Goal: Communication & Community: Answer question/provide support

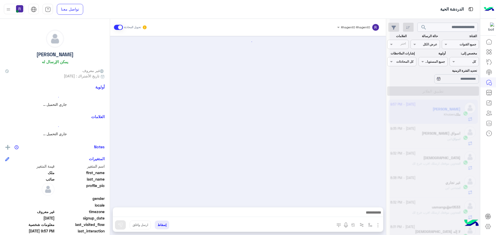
scroll to position [475, 0]
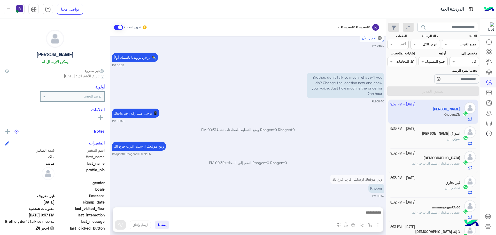
click at [439, 135] on h5 "اسواق [PERSON_NAME]" at bounding box center [441, 133] width 38 height 4
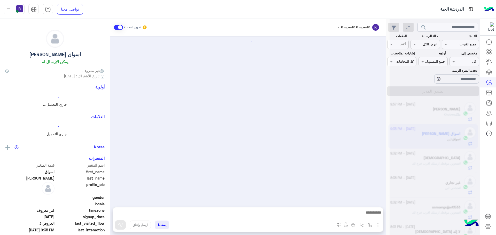
scroll to position [632, 0]
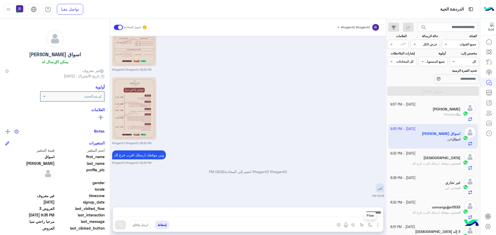
click at [371, 225] on img "button" at bounding box center [370, 225] width 4 height 4
click at [365, 214] on input "text" at bounding box center [359, 213] width 26 height 5
click at [357, 181] on div "لبن" at bounding box center [352, 182] width 44 height 10
type textarea "***"
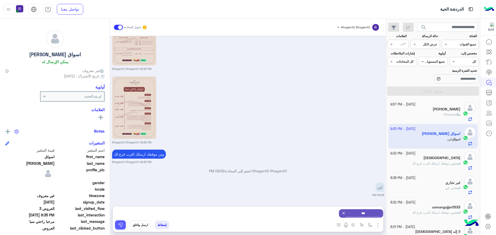
click at [118, 226] on img at bounding box center [120, 225] width 5 height 5
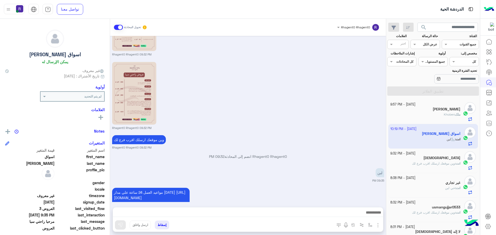
scroll to position [681, 0]
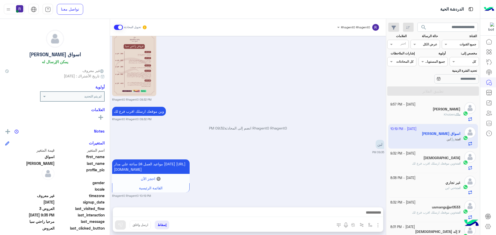
click at [444, 112] on div "[PERSON_NAME]" at bounding box center [425, 109] width 70 height 5
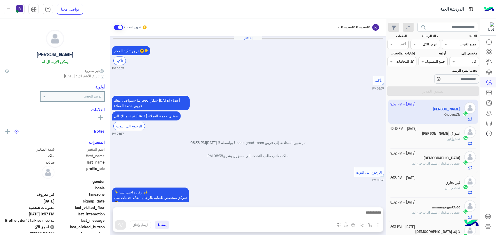
scroll to position [475, 0]
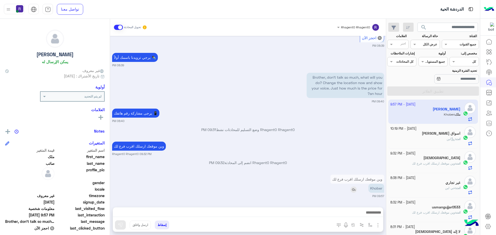
drag, startPoint x: 355, startPoint y: 191, endPoint x: 304, endPoint y: 218, distance: 57.3
click at [354, 191] on img at bounding box center [353, 190] width 6 height 6
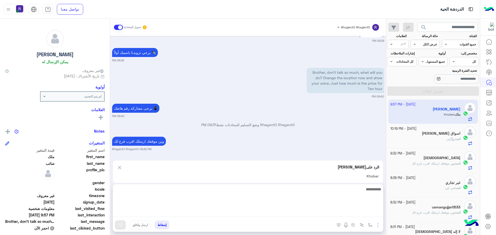
click at [281, 212] on textarea at bounding box center [248, 201] width 270 height 31
type textarea "**"
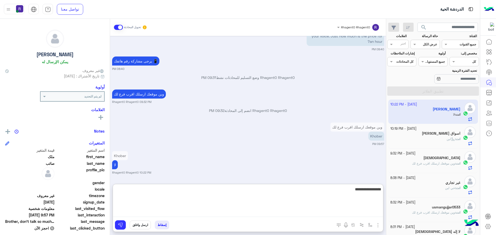
type textarea "**********"
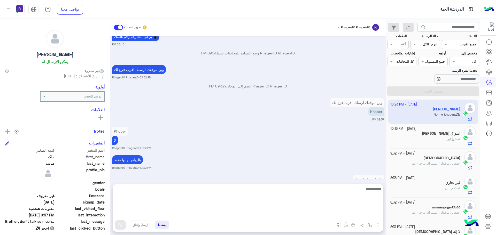
scroll to position [576, 0]
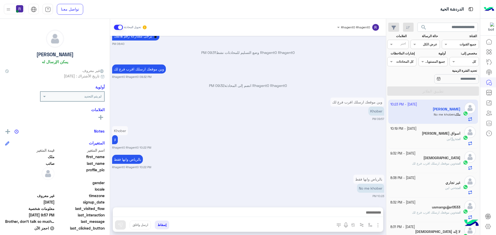
click at [250, 153] on div "Oct 11, 2025 نرجو تأكيد الحجز 😊👇 تأكيد 08:37 PM تأكيد 08:37 PM شكرًا لحجزك! سيت…" at bounding box center [248, 119] width 276 height 166
click at [410, 141] on div "انت : لبن" at bounding box center [425, 141] width 70 height 9
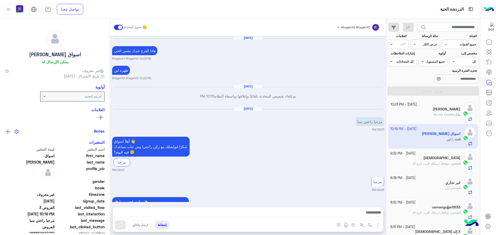
scroll to position [632, 0]
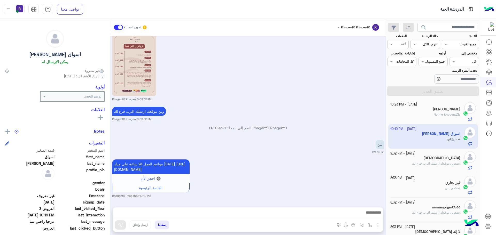
click at [432, 118] on div "ملک : No me khober" at bounding box center [425, 116] width 70 height 9
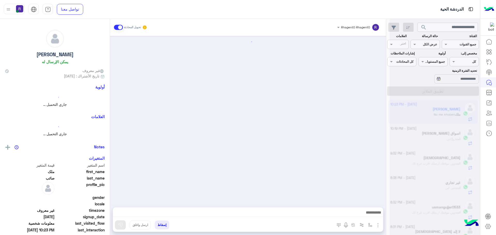
scroll to position [458, 0]
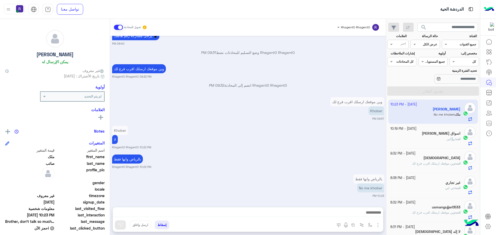
click at [428, 139] on div "انت : لبن" at bounding box center [425, 141] width 70 height 9
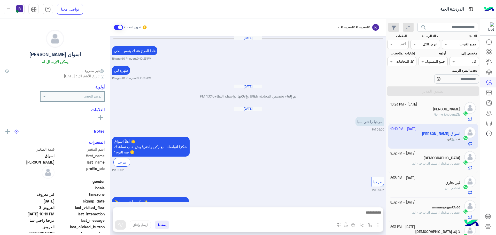
scroll to position [632, 0]
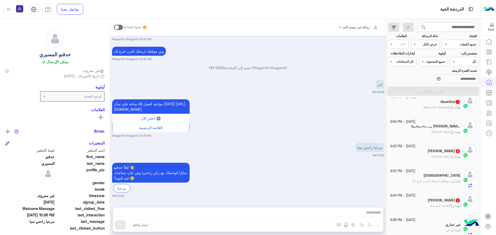
scroll to position [155, 0]
click at [429, 176] on div "غير تجاري" at bounding box center [425, 176] width 70 height 5
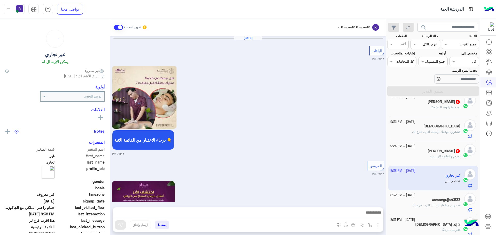
scroll to position [726, 0]
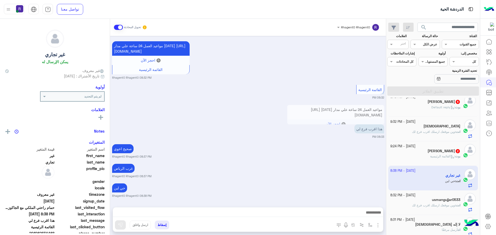
click at [430, 157] on span "القائمة الرئيسية" at bounding box center [442, 156] width 24 height 4
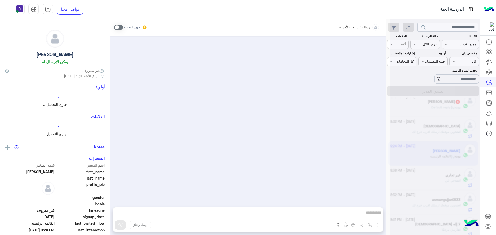
scroll to position [3, 0]
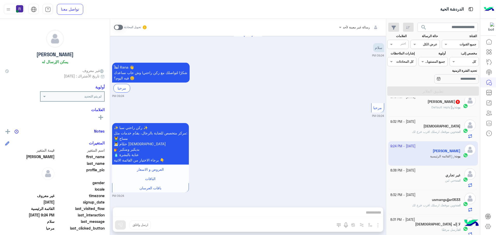
click at [121, 26] on span at bounding box center [118, 27] width 9 height 5
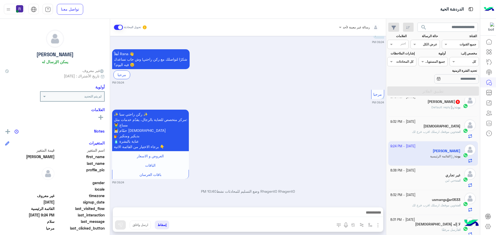
click at [379, 226] on img "button" at bounding box center [378, 225] width 6 height 6
click at [374, 215] on button "الصور" at bounding box center [370, 214] width 22 height 10
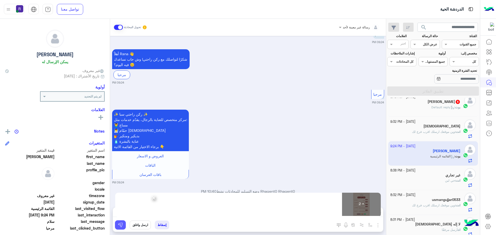
click at [118, 226] on img at bounding box center [120, 225] width 5 height 5
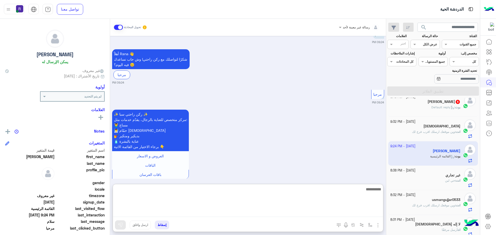
paste textarea "**********"
type textarea "**********"
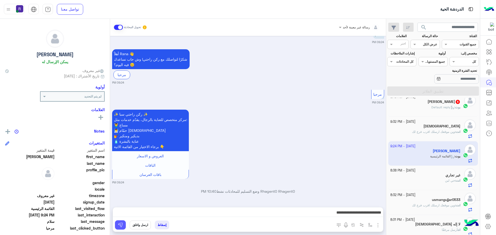
click at [124, 225] on button at bounding box center [120, 225] width 11 height 9
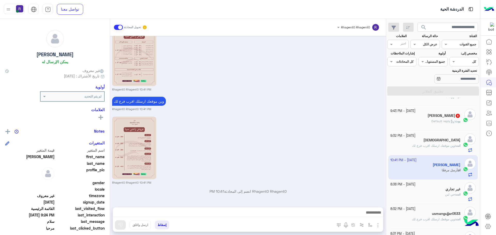
scroll to position [129, 0]
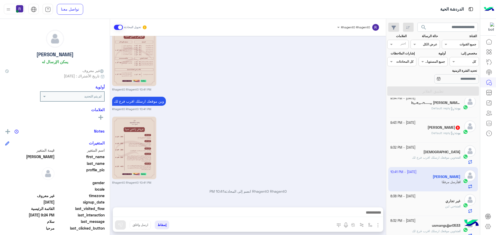
click at [420, 135] on div "بوت : Default reply" at bounding box center [425, 135] width 70 height 9
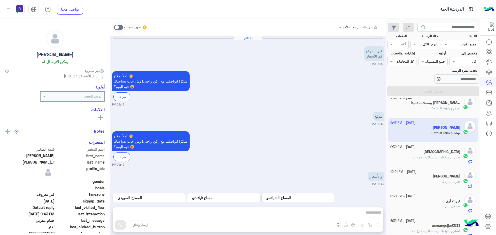
scroll to position [207, 0]
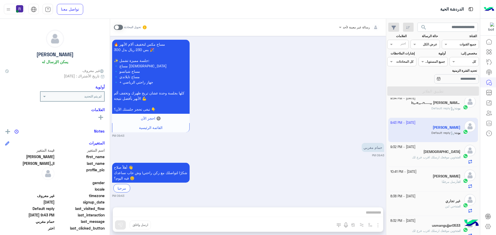
click at [120, 26] on span at bounding box center [118, 27] width 9 height 5
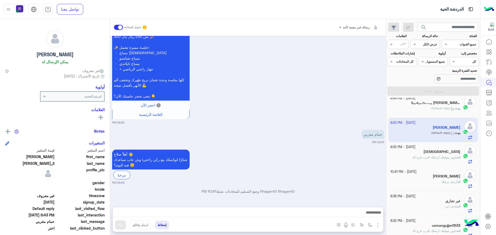
drag, startPoint x: 381, startPoint y: 225, endPoint x: 378, endPoint y: 223, distance: 3.1
click at [380, 225] on img "button" at bounding box center [378, 225] width 6 height 6
click at [374, 216] on button "الصور" at bounding box center [370, 214] width 22 height 10
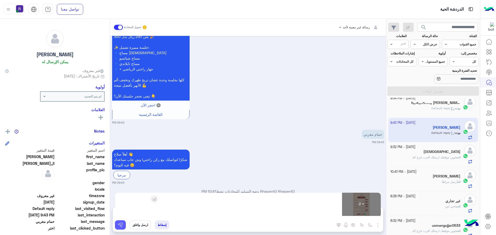
click at [122, 228] on button at bounding box center [120, 225] width 11 height 9
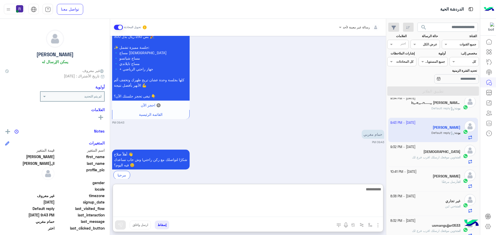
paste textarea "**********"
type textarea "**********"
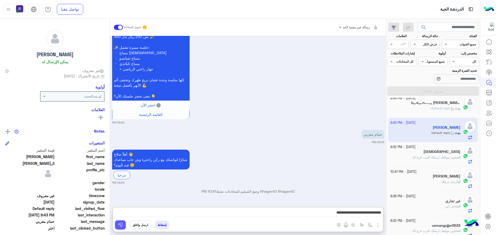
click at [123, 225] on button at bounding box center [120, 225] width 11 height 9
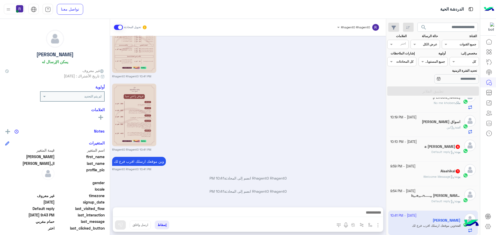
scroll to position [26, 0]
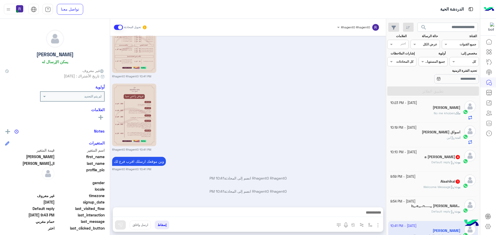
click at [415, 211] on div "بوت : Default reply" at bounding box center [425, 213] width 70 height 9
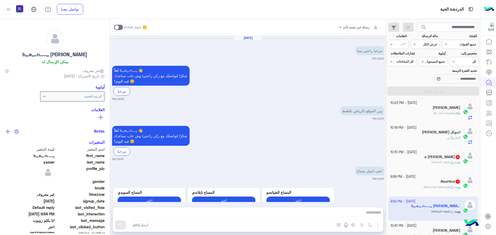
scroll to position [448, 0]
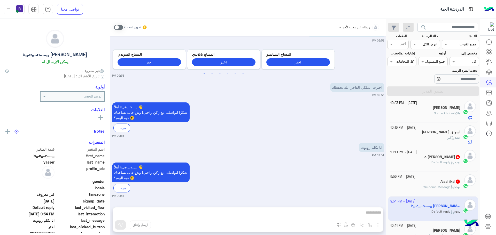
click at [120, 27] on span at bounding box center [118, 27] width 9 height 5
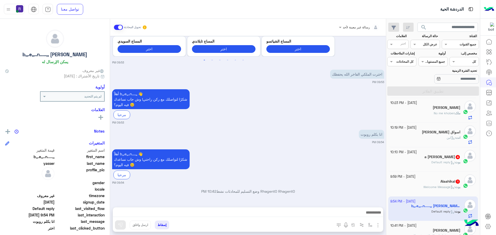
click at [377, 223] on img "button" at bounding box center [378, 225] width 6 height 6
click at [373, 218] on button "الصور" at bounding box center [370, 214] width 22 height 10
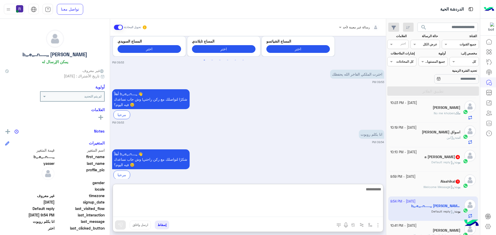
paste textarea "**********"
type textarea "**********"
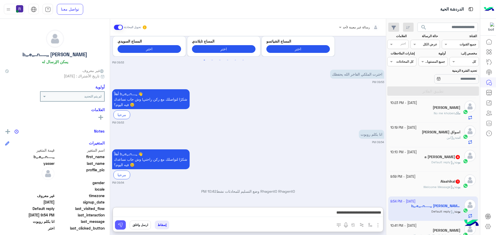
click at [120, 229] on button at bounding box center [120, 225] width 11 height 9
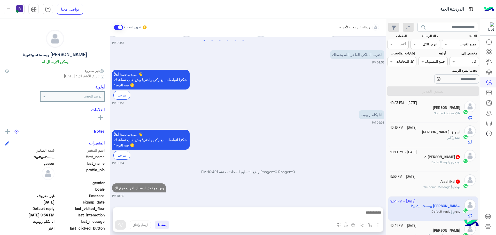
scroll to position [480, 0]
click at [455, 187] on span "بوت" at bounding box center [457, 187] width 5 height 4
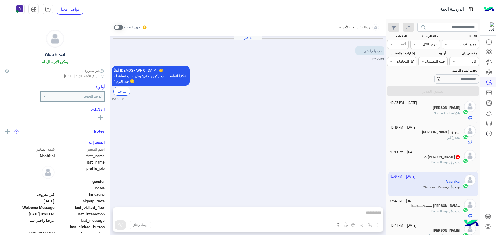
click at [121, 27] on span at bounding box center [118, 27] width 9 height 5
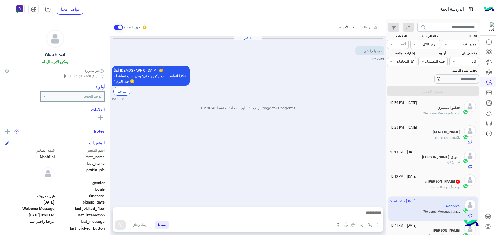
click at [378, 222] on img "button" at bounding box center [378, 225] width 6 height 6
click at [373, 213] on button "الصور" at bounding box center [370, 214] width 22 height 10
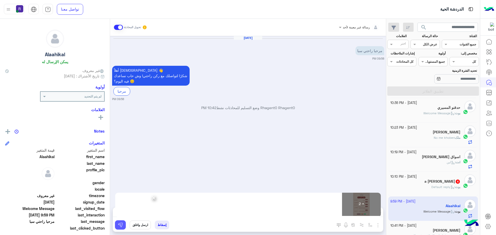
click at [121, 226] on img at bounding box center [120, 225] width 5 height 5
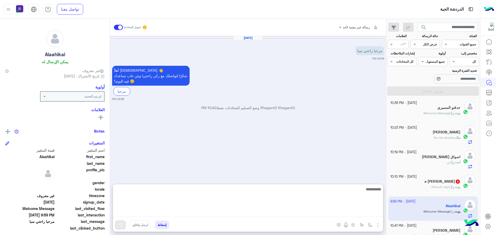
paste textarea "**********"
type textarea "**********"
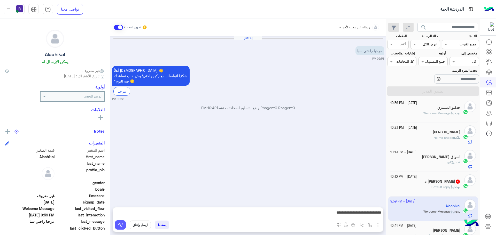
click at [120, 222] on button at bounding box center [120, 225] width 11 height 9
click at [439, 188] on span "Default reply" at bounding box center [442, 187] width 23 height 4
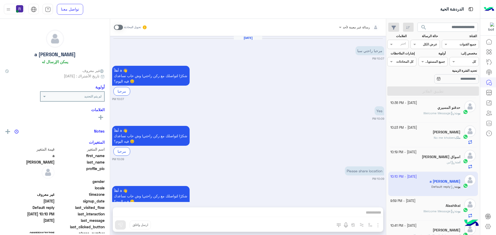
scroll to position [84, 0]
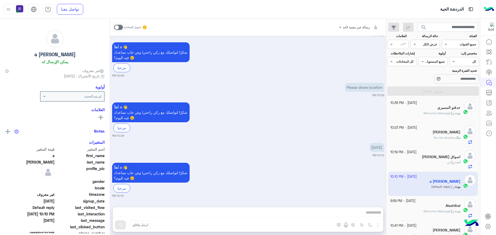
click at [121, 28] on span at bounding box center [118, 27] width 9 height 5
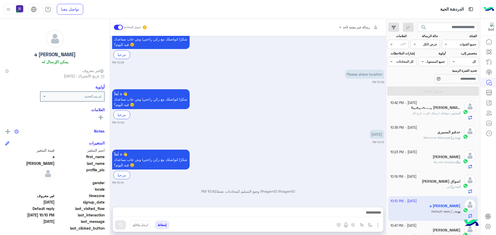
click at [378, 225] on img "button" at bounding box center [378, 225] width 6 height 6
click at [373, 216] on button "الصور" at bounding box center [370, 214] width 22 height 10
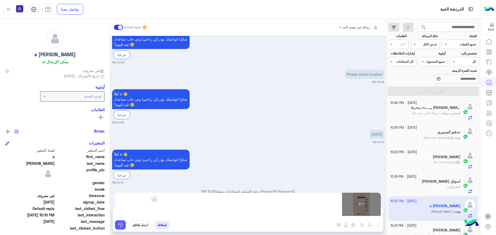
click at [121, 225] on img at bounding box center [120, 225] width 5 height 5
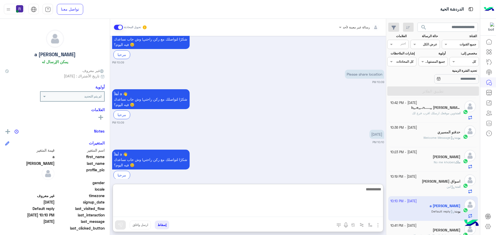
paste textarea "**********"
type textarea "**********"
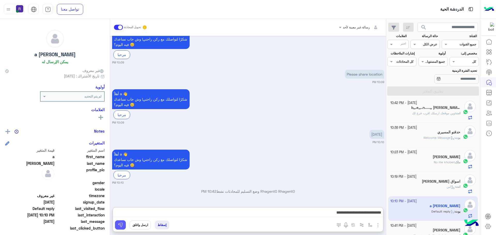
click at [124, 225] on button at bounding box center [120, 225] width 11 height 9
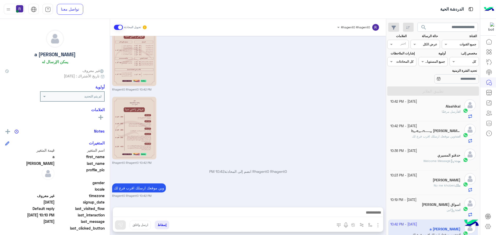
scroll to position [0, 0]
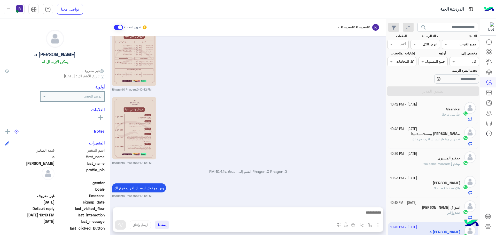
click at [427, 139] on span "وين موقعك ارسلك اقرب فرع لك" at bounding box center [433, 139] width 43 height 4
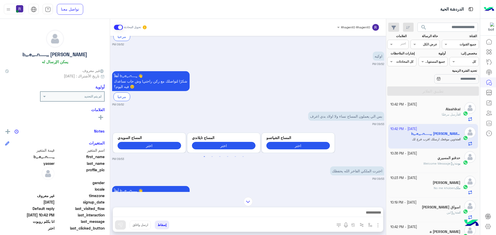
scroll to position [345, 0]
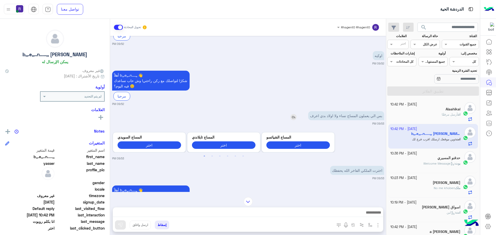
click at [291, 116] on img at bounding box center [293, 117] width 6 height 6
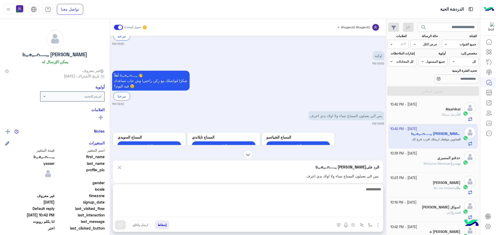
click at [229, 215] on textarea at bounding box center [248, 201] width 270 height 31
type textarea "*****"
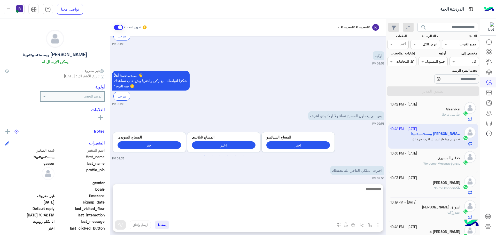
scroll to position [526, 0]
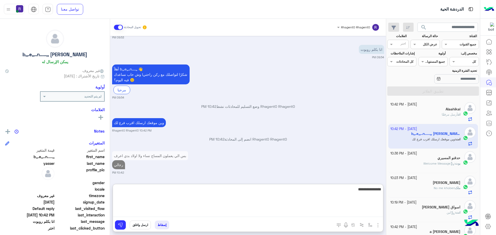
type textarea "**********"
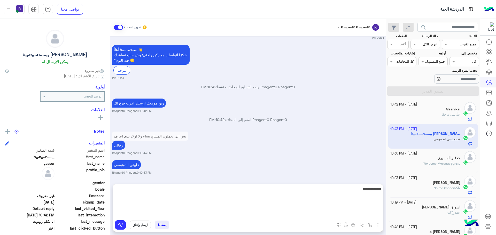
type textarea "**********"
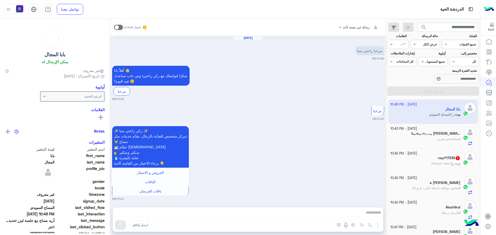
scroll to position [1107, 0]
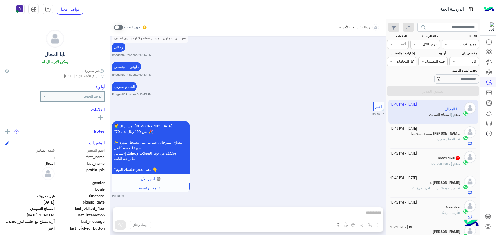
click at [413, 114] on app-inbox-user "11 October - 10:46 PM بابا المجال بوت : المساج السويدي" at bounding box center [433, 112] width 90 height 24
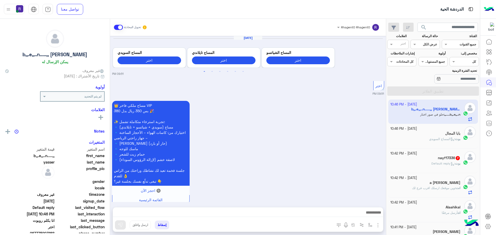
scroll to position [442, 0]
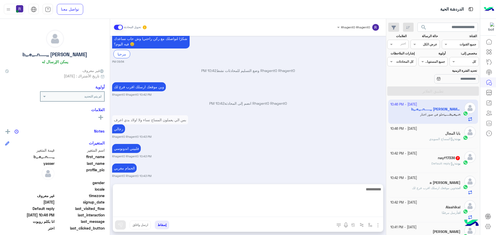
click at [265, 212] on textarea at bounding box center [248, 201] width 270 height 31
type textarea "**"
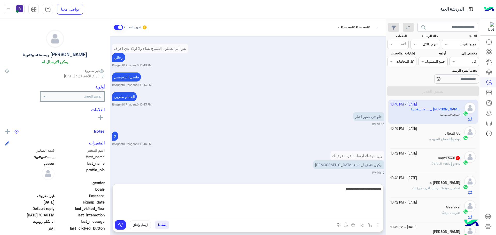
scroll to position [542, 0]
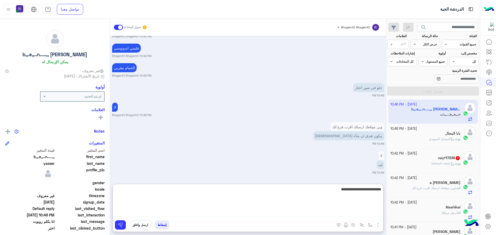
type textarea "**********"
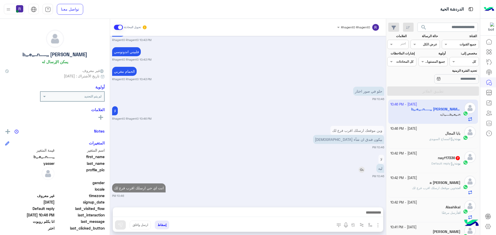
click at [361, 164] on div "ليه" at bounding box center [365, 168] width 37 height 9
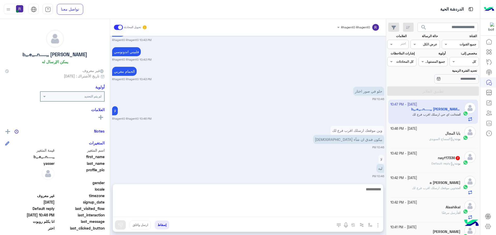
click at [290, 214] on textarea at bounding box center [248, 201] width 270 height 31
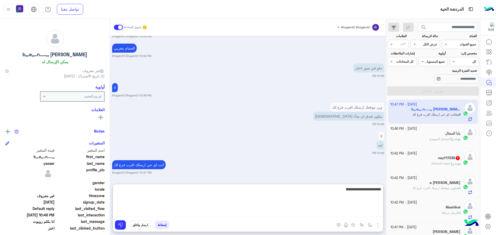
type textarea "**********"
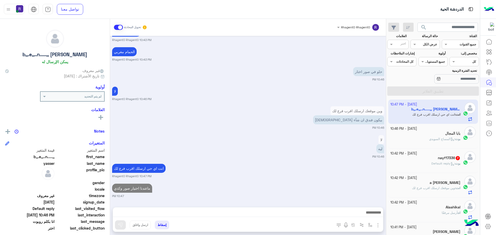
click at [433, 166] on p "بوت : Default reply" at bounding box center [445, 163] width 29 height 5
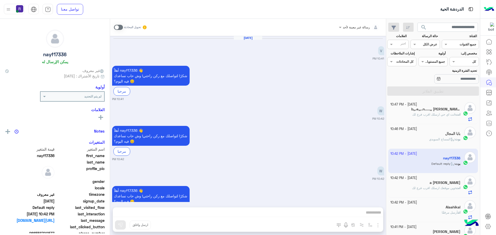
scroll to position [279, 0]
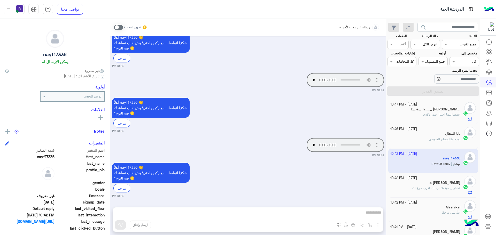
click at [121, 27] on span at bounding box center [118, 27] width 9 height 5
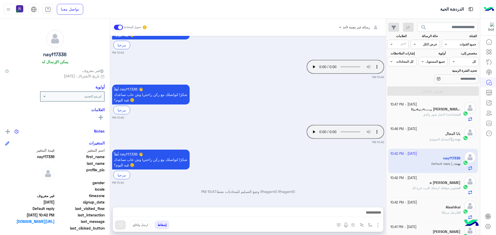
click at [378, 226] on img "button" at bounding box center [378, 225] width 6 height 6
click at [372, 214] on span "الصور" at bounding box center [368, 214] width 10 height 6
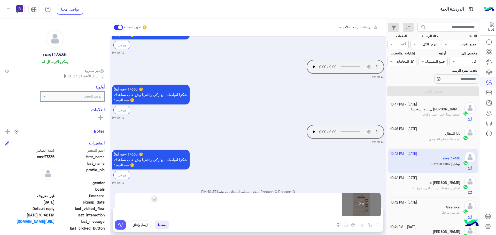
click at [123, 227] on button at bounding box center [120, 225] width 11 height 9
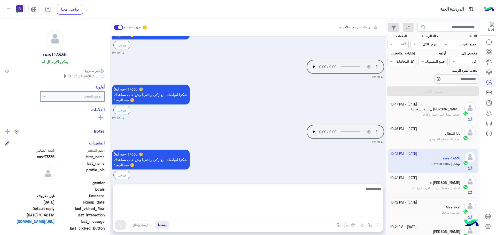
paste textarea "**********"
type textarea "**********"
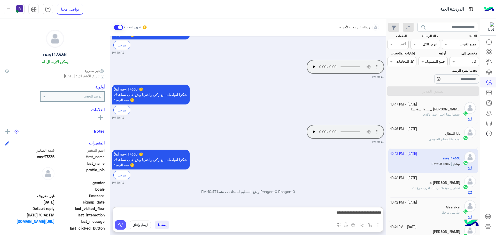
click at [122, 224] on img at bounding box center [120, 225] width 5 height 5
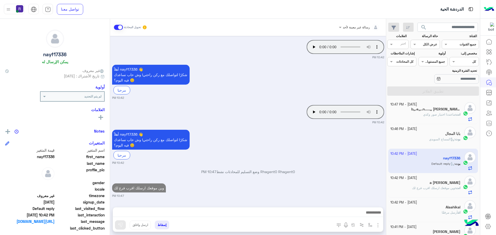
click at [439, 117] on p "انت : ماعندنا اختيار صور وكذي" at bounding box center [441, 114] width 37 height 5
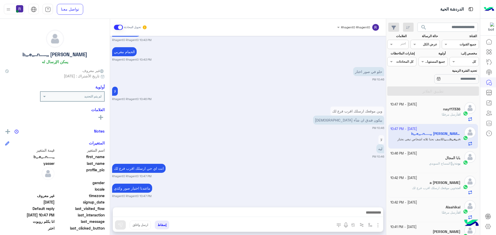
scroll to position [358, 0]
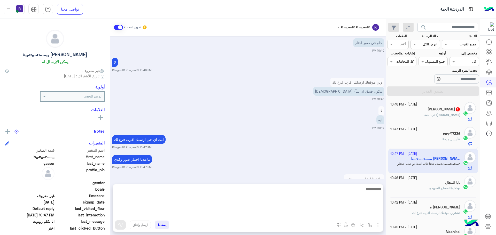
click at [273, 210] on textarea at bounding box center [248, 201] width 270 height 31
type textarea "**********"
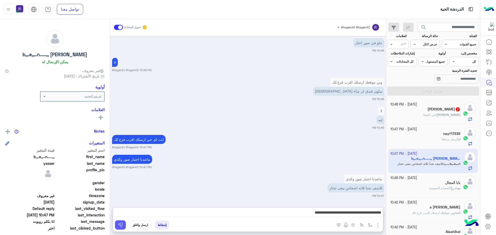
click at [122, 225] on img at bounding box center [120, 225] width 5 height 5
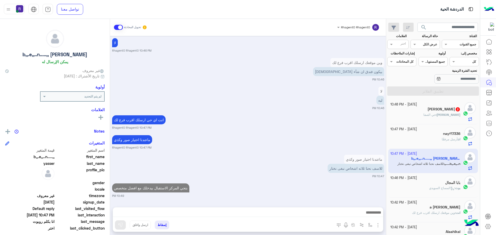
click at [434, 118] on div "صلاح : حي الصفا" at bounding box center [425, 117] width 70 height 9
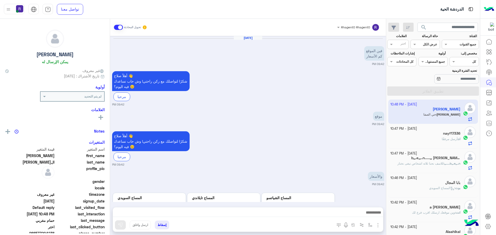
scroll to position [433, 0]
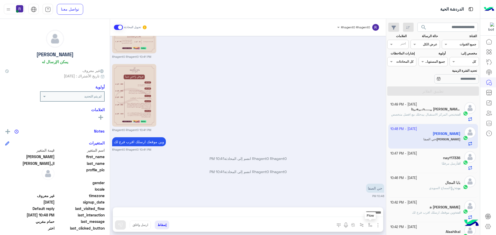
click at [370, 225] on img "button" at bounding box center [370, 225] width 4 height 4
click at [364, 215] on div "أدخل اسم مجموعة الرسائل" at bounding box center [353, 214] width 35 height 5
click at [361, 183] on div "لبن" at bounding box center [352, 182] width 44 height 10
type textarea "***"
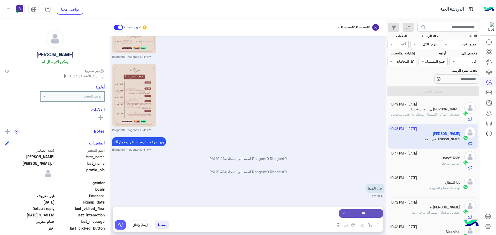
click at [122, 227] on img at bounding box center [120, 225] width 5 height 5
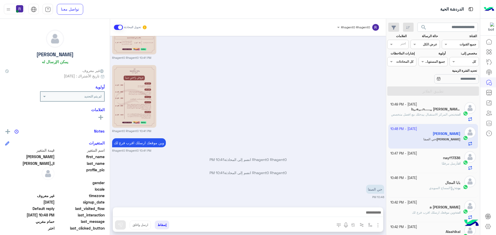
scroll to position [433, 0]
click at [369, 227] on img "button" at bounding box center [370, 225] width 4 height 4
click at [365, 216] on div "أدخل اسم مجموعة الرسائل" at bounding box center [353, 214] width 35 height 5
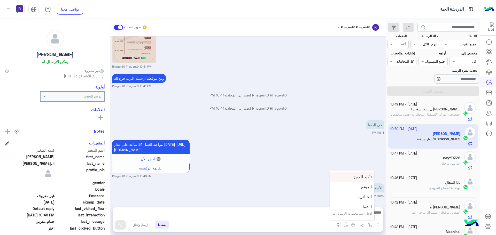
scroll to position [336, 0]
click at [350, 191] on div "الجنادرية" at bounding box center [352, 188] width 44 height 10
type textarea "*********"
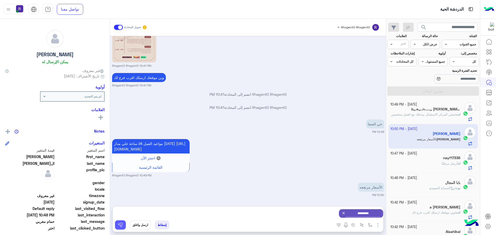
click at [123, 221] on button at bounding box center [120, 225] width 11 height 9
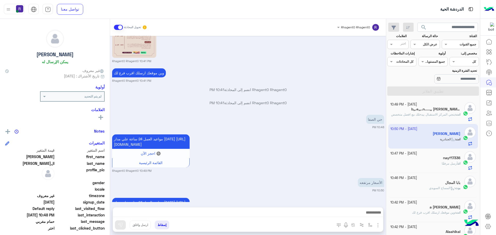
scroll to position [551, 0]
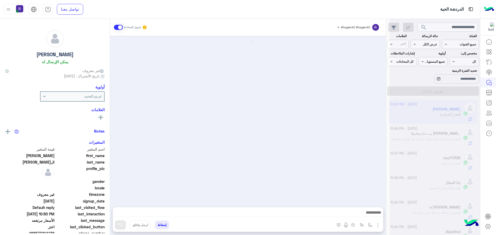
scroll to position [526, 0]
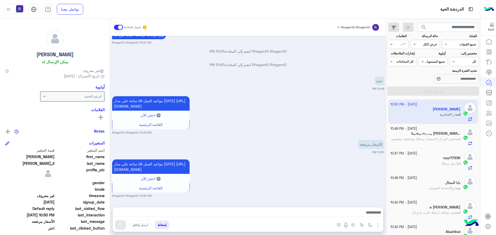
click at [415, 140] on span "بتجي المركز الاستقبال بيدخلك مع افضل متخصص" at bounding box center [423, 139] width 64 height 4
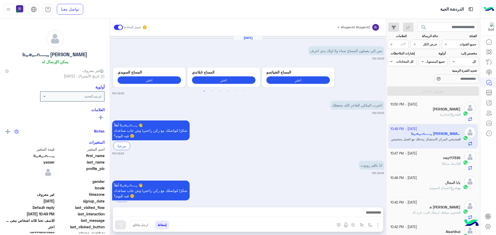
scroll to position [317, 0]
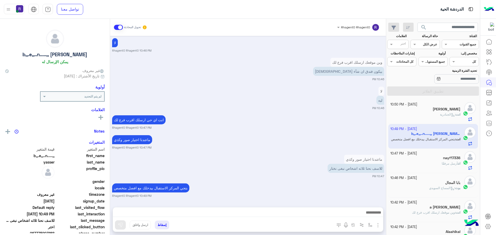
click at [412, 111] on div "صلاح الدين العبدلي" at bounding box center [425, 109] width 70 height 5
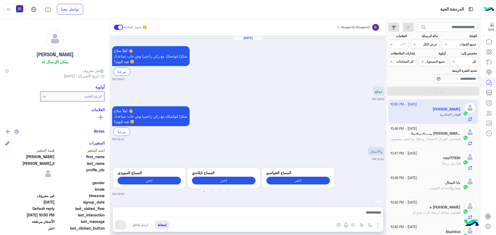
scroll to position [526, 0]
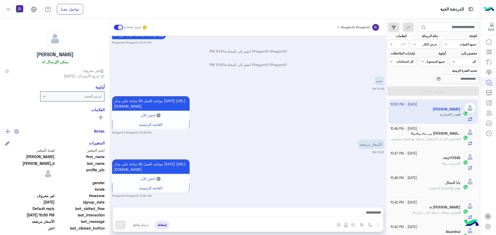
click at [420, 139] on span "بتجي المركز الاستقبال بيدخلك مع افضل متخصص" at bounding box center [423, 139] width 64 height 4
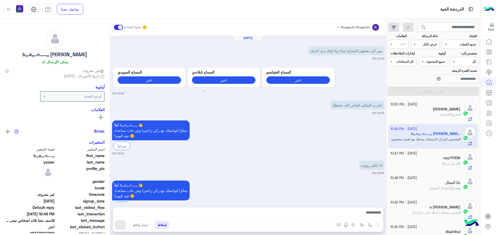
scroll to position [317, 0]
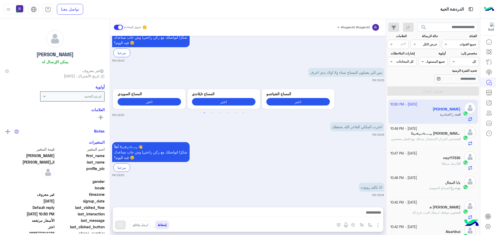
scroll to position [1000, 0]
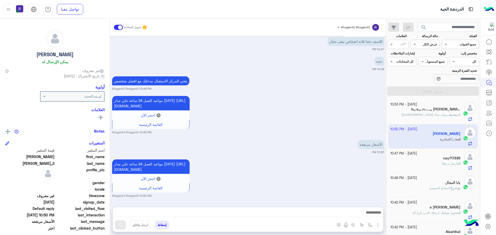
click at [434, 112] on div "b,,.e,,..n.....,, yasser 1" at bounding box center [425, 109] width 70 height 5
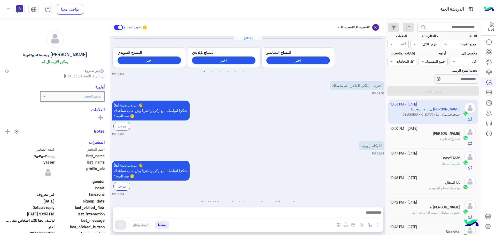
scroll to position [317, 0]
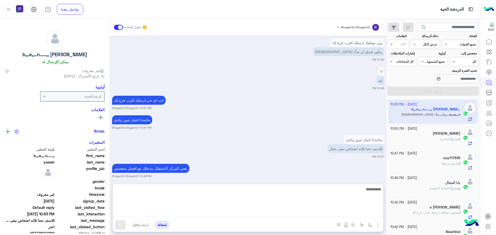
click at [296, 215] on textarea at bounding box center [248, 201] width 270 height 31
type textarea "**********"
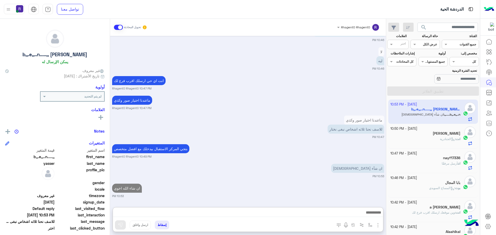
click at [327, 183] on div "ان شاء الله اخوي 10:53 PM" at bounding box center [248, 191] width 272 height 16
click at [447, 141] on p "انت : الجنادرية" at bounding box center [450, 139] width 20 height 5
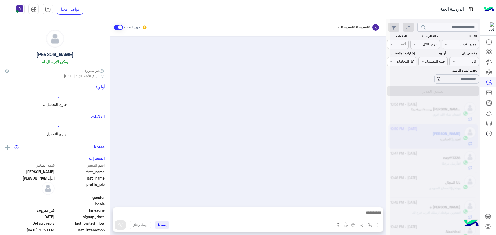
scroll to position [526, 0]
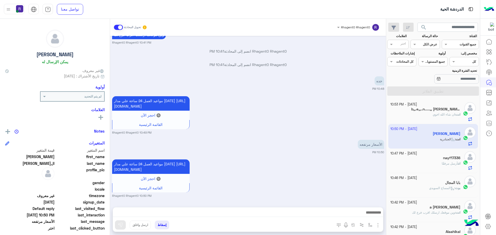
click at [434, 114] on span "ان شاء الله اخوي" at bounding box center [444, 115] width 22 height 4
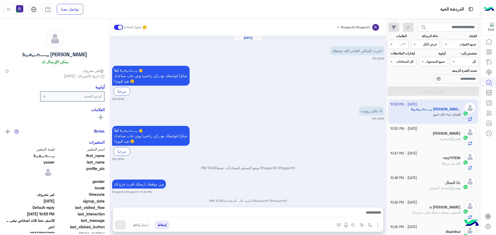
scroll to position [302, 0]
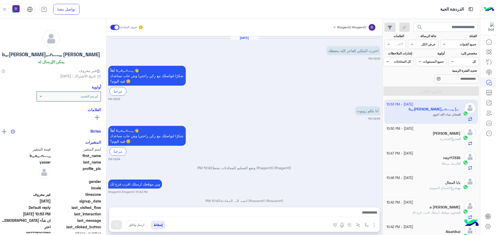
scroll to position [302, 0]
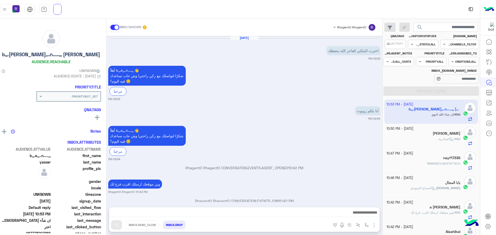
scroll to position [302, 0]
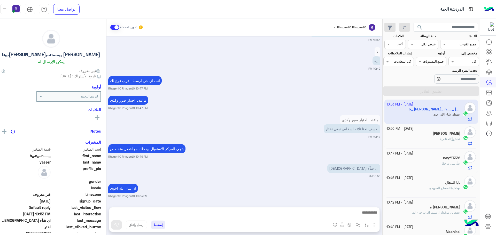
click at [431, 140] on div "انت : الجنادرية" at bounding box center [423, 141] width 74 height 9
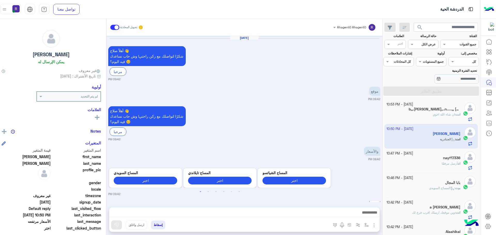
scroll to position [526, 0]
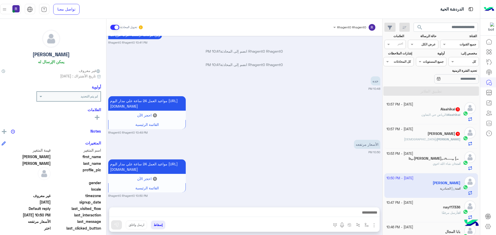
click at [425, 136] on div "Rana 1" at bounding box center [423, 134] width 74 height 5
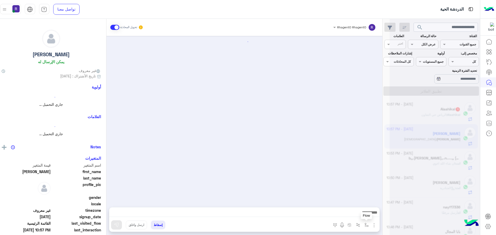
click at [369, 227] on img "button" at bounding box center [366, 225] width 4 height 4
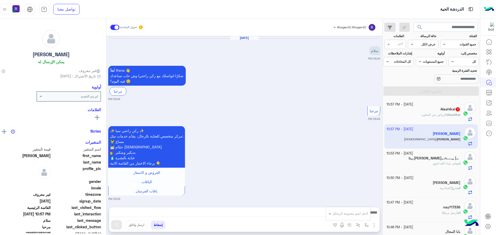
scroll to position [225, 0]
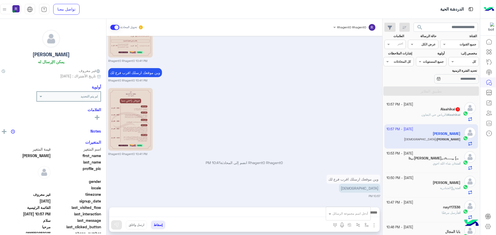
click at [360, 214] on input "text" at bounding box center [355, 213] width 26 height 5
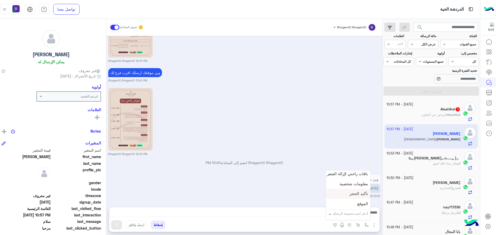
scroll to position [336, 0]
click at [355, 191] on div "الجنادرية" at bounding box center [348, 188] width 44 height 10
type textarea "*********"
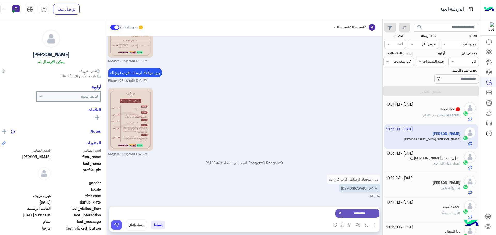
click at [118, 224] on img at bounding box center [116, 225] width 5 height 5
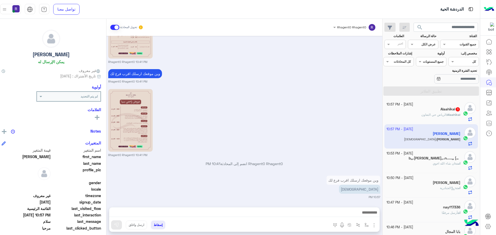
scroll to position [225, 0]
click at [140, 209] on div at bounding box center [244, 214] width 270 height 13
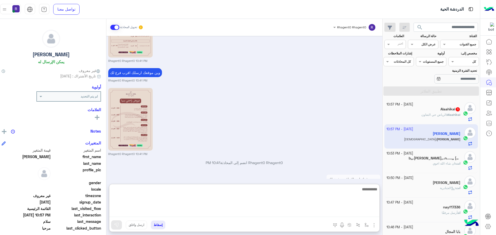
click at [144, 214] on textarea at bounding box center [244, 201] width 270 height 31
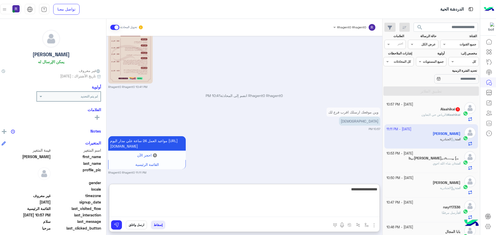
type textarea "**********"
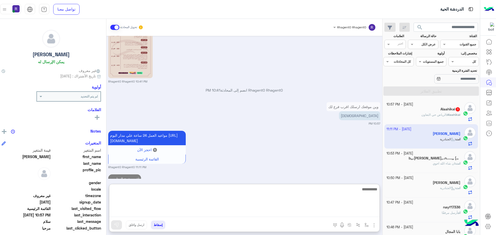
scroll to position [317, 0]
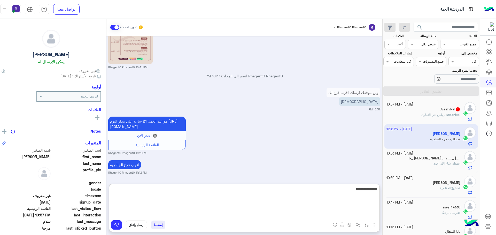
type textarea "**********"
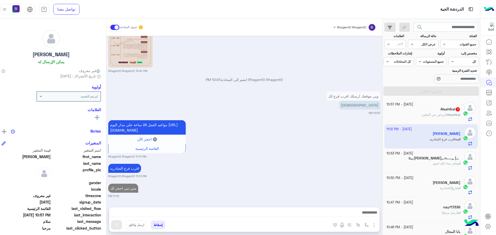
scroll to position [327, 0]
click at [429, 114] on span "الرياض حي التعاون" at bounding box center [433, 115] width 25 height 4
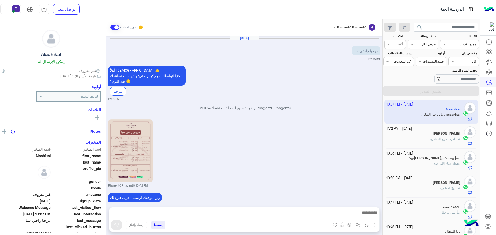
scroll to position [116, 0]
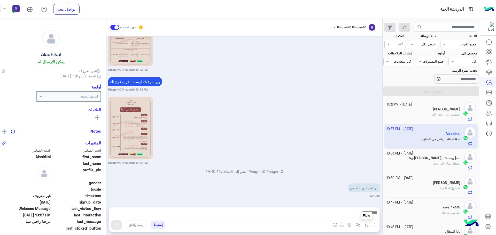
drag, startPoint x: 370, startPoint y: 226, endPoint x: 369, endPoint y: 222, distance: 3.6
click at [369, 226] on img "button" at bounding box center [366, 225] width 4 height 4
click at [367, 214] on input "text" at bounding box center [355, 213] width 26 height 5
click at [317, 194] on small "10:57 PM" at bounding box center [244, 196] width 272 height 4
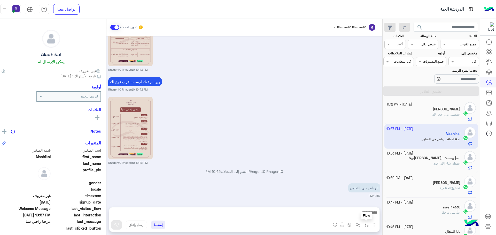
click at [368, 223] on img "button" at bounding box center [366, 225] width 4 height 4
click at [367, 215] on div "أدخل اسم مجموعة الرسائل" at bounding box center [349, 214] width 35 height 5
click at [363, 187] on div "لبن" at bounding box center [348, 182] width 44 height 10
type textarea "***"
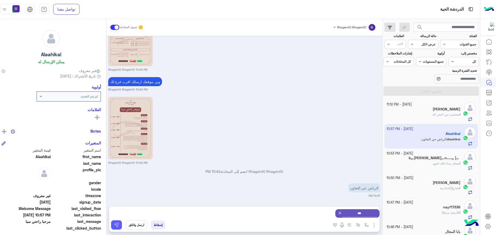
click at [119, 225] on img at bounding box center [116, 225] width 5 height 5
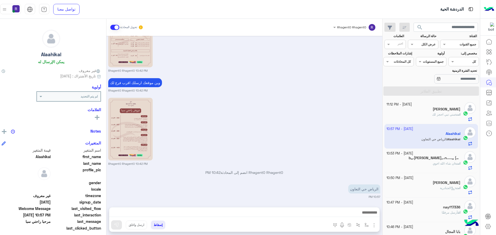
scroll to position [116, 0]
click at [369, 227] on img "button" at bounding box center [366, 225] width 4 height 4
drag, startPoint x: 365, startPoint y: 215, endPoint x: 364, endPoint y: 210, distance: 5.3
click at [365, 215] on input "text" at bounding box center [355, 213] width 26 height 5
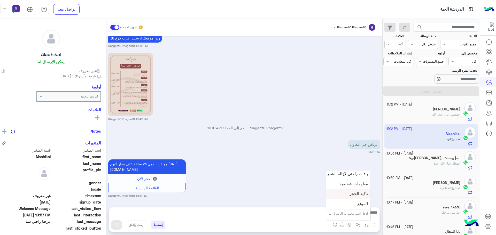
scroll to position [336, 0]
click at [358, 191] on div "الجنادرية" at bounding box center [348, 188] width 44 height 10
type textarea "*********"
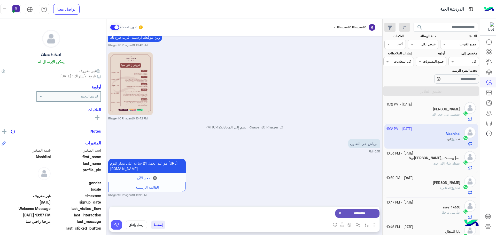
click at [118, 224] on img at bounding box center [116, 225] width 5 height 5
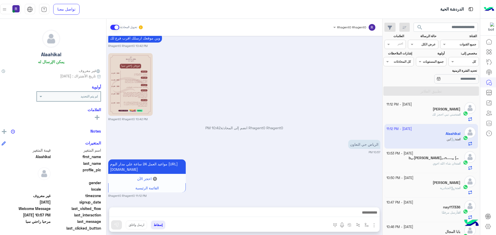
scroll to position [214, 0]
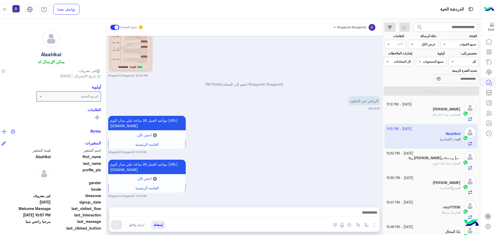
click at [443, 113] on span "متي تبي احجز لك" at bounding box center [443, 115] width 23 height 4
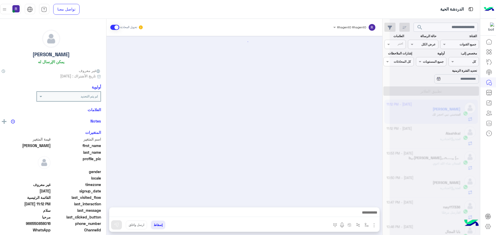
scroll to position [314, 0]
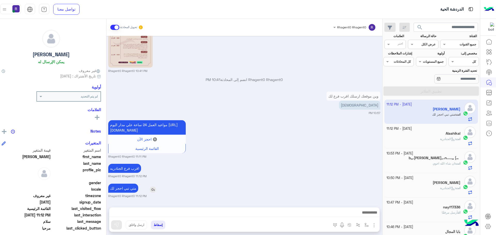
click at [136, 188] on p "متي تبي احجز لك" at bounding box center [123, 188] width 30 height 9
copy app-msgs-text
click at [432, 137] on div "انت : الجنادرية" at bounding box center [423, 141] width 74 height 9
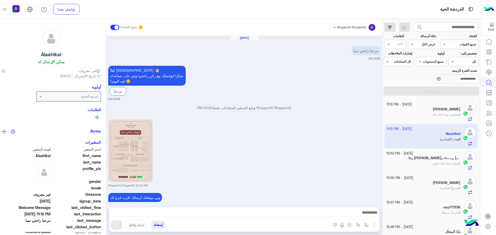
scroll to position [214, 0]
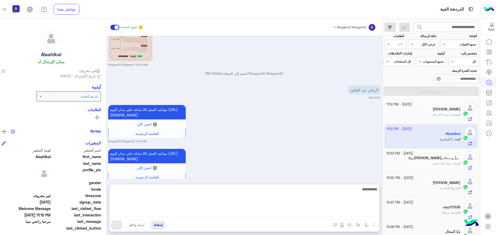
paste textarea "**********"
type textarea "**********"
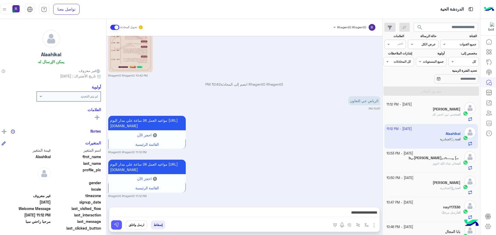
click at [122, 225] on button at bounding box center [116, 225] width 11 height 9
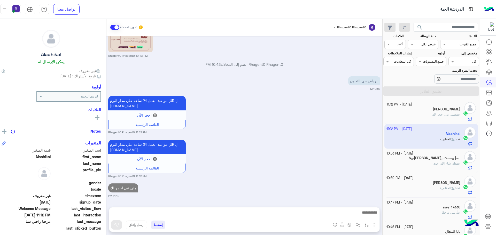
scroll to position [234, 0]
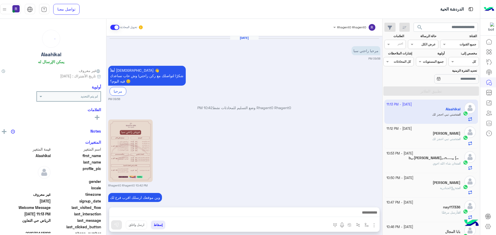
scroll to position [234, 0]
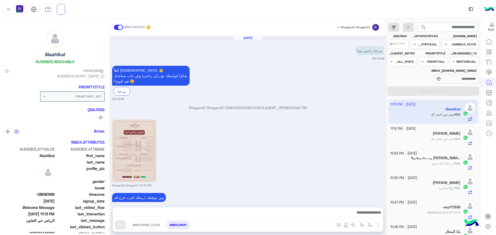
scroll to position [234, 0]
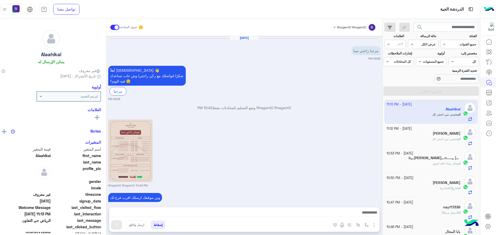
scroll to position [234, 0]
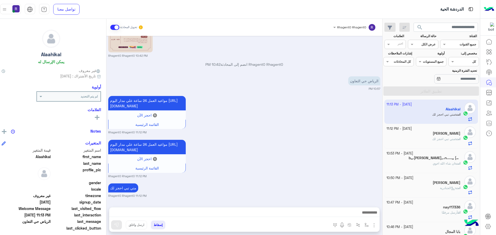
click at [421, 135] on div "[PERSON_NAME]" at bounding box center [423, 133] width 74 height 5
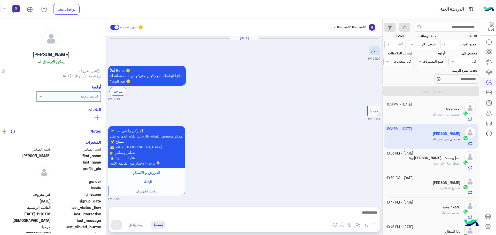
scroll to position [314, 0]
